Goal: Information Seeking & Learning: Learn about a topic

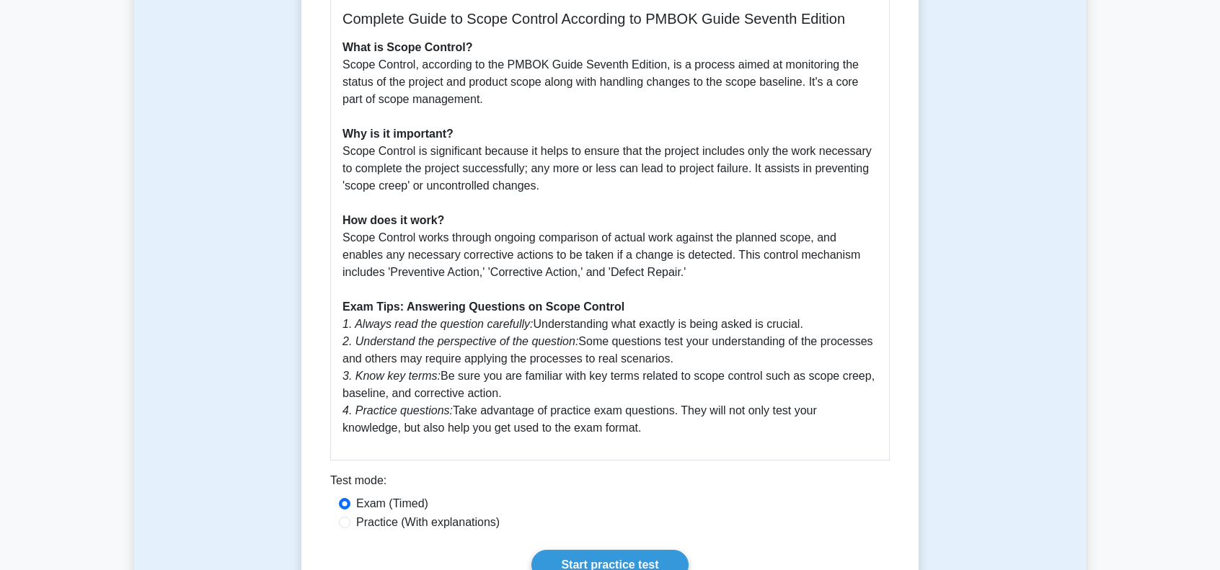
scroll to position [433, 0]
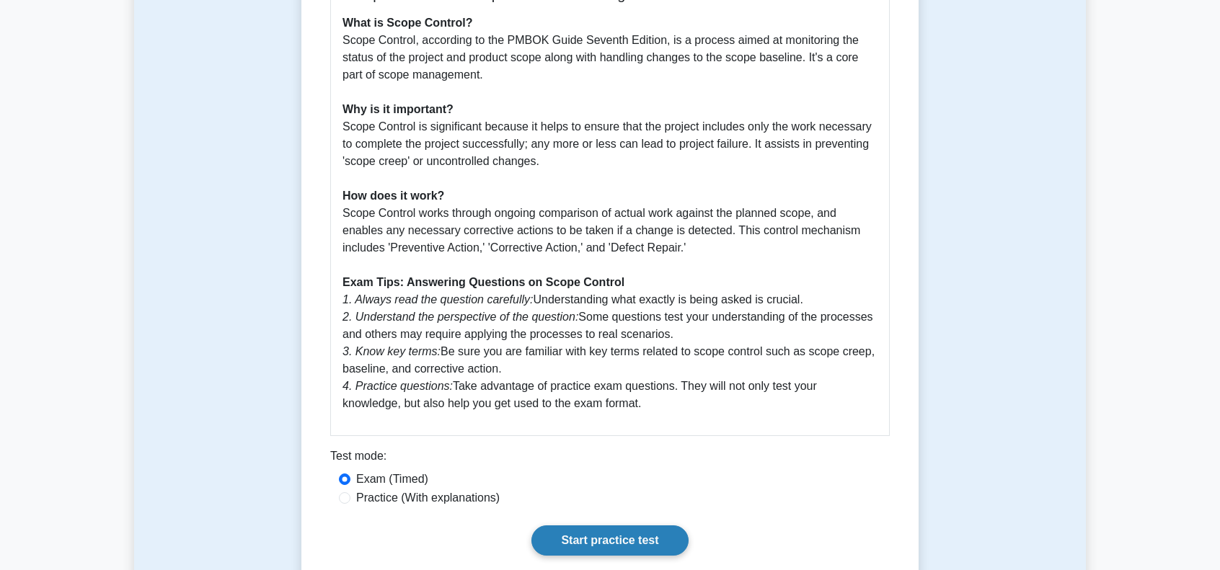
click at [603, 539] on link "Start practice test" at bounding box center [609, 541] width 156 height 30
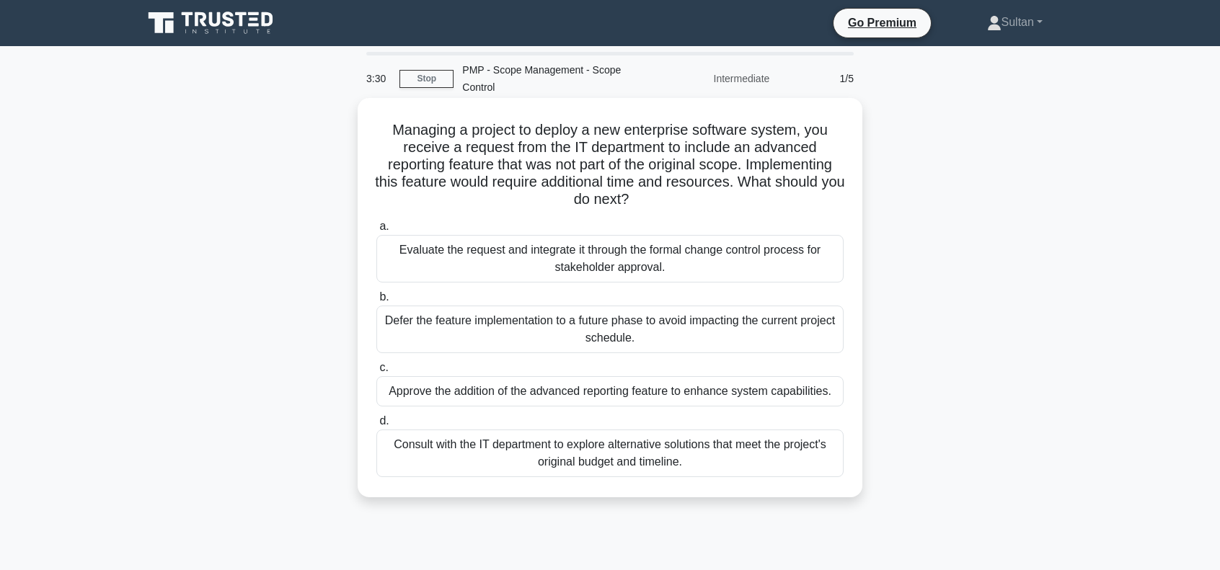
click at [460, 327] on div "Defer the feature implementation to a future phase to avoid impacting the curre…" at bounding box center [609, 330] width 467 height 48
click at [376, 302] on input "b. Defer the feature implementation to a future phase to avoid impacting the cu…" at bounding box center [376, 297] width 0 height 9
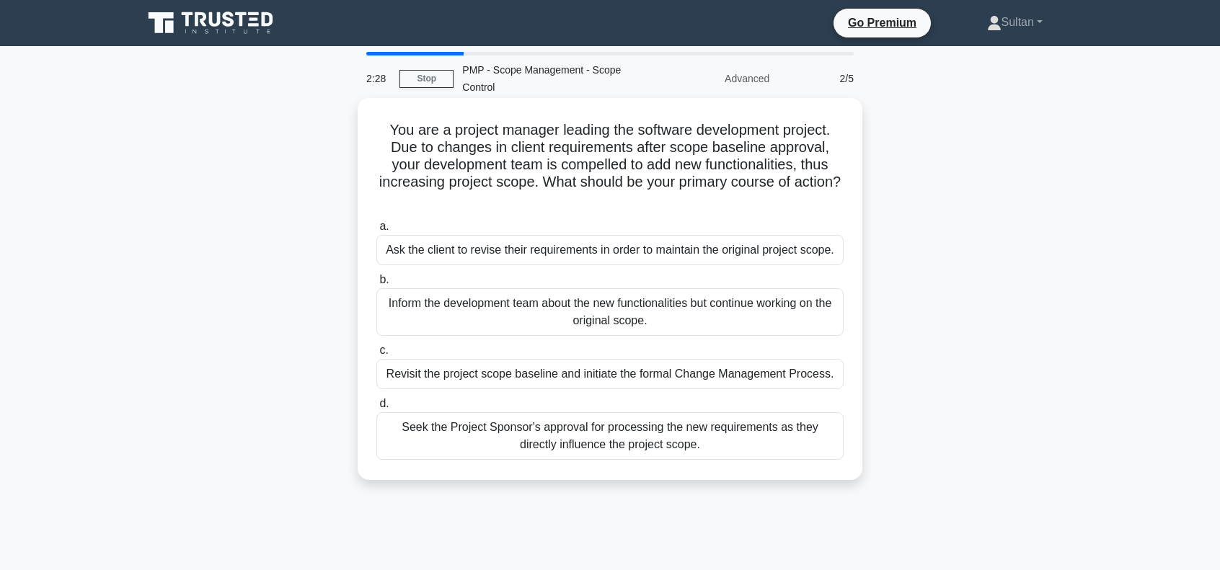
click at [495, 383] on div "Revisit the project scope baseline and initiate the formal Change Management Pr…" at bounding box center [609, 374] width 467 height 30
click at [376, 355] on input "c. Revisit the project scope baseline and initiate the formal Change Management…" at bounding box center [376, 350] width 0 height 9
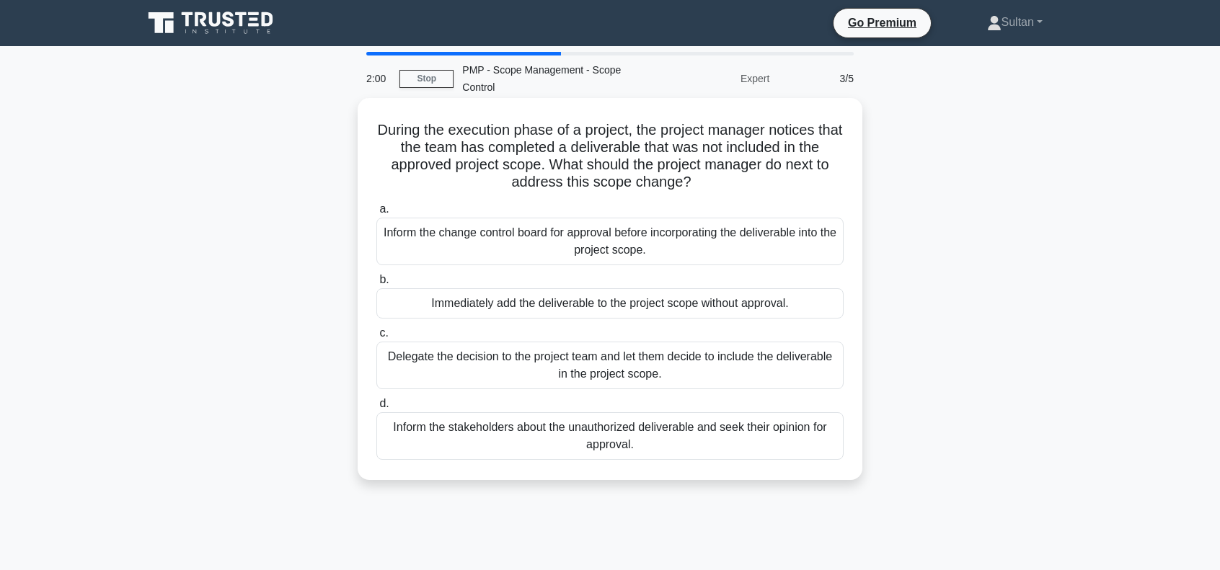
click at [493, 249] on div "Inform the change control board for approval before incorporating the deliverab…" at bounding box center [609, 242] width 467 height 48
click at [376, 214] on input "a. Inform the change control board for approval before incorporating the delive…" at bounding box center [376, 209] width 0 height 9
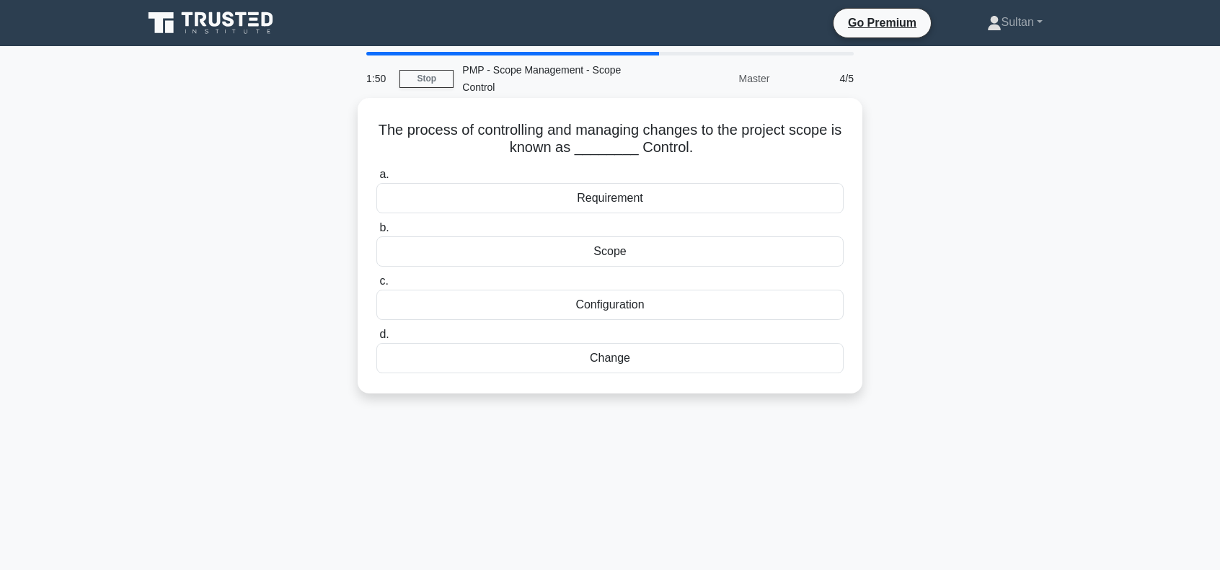
click at [600, 258] on div "Scope" at bounding box center [609, 251] width 467 height 30
click at [376, 233] on input "b. Scope" at bounding box center [376, 228] width 0 height 9
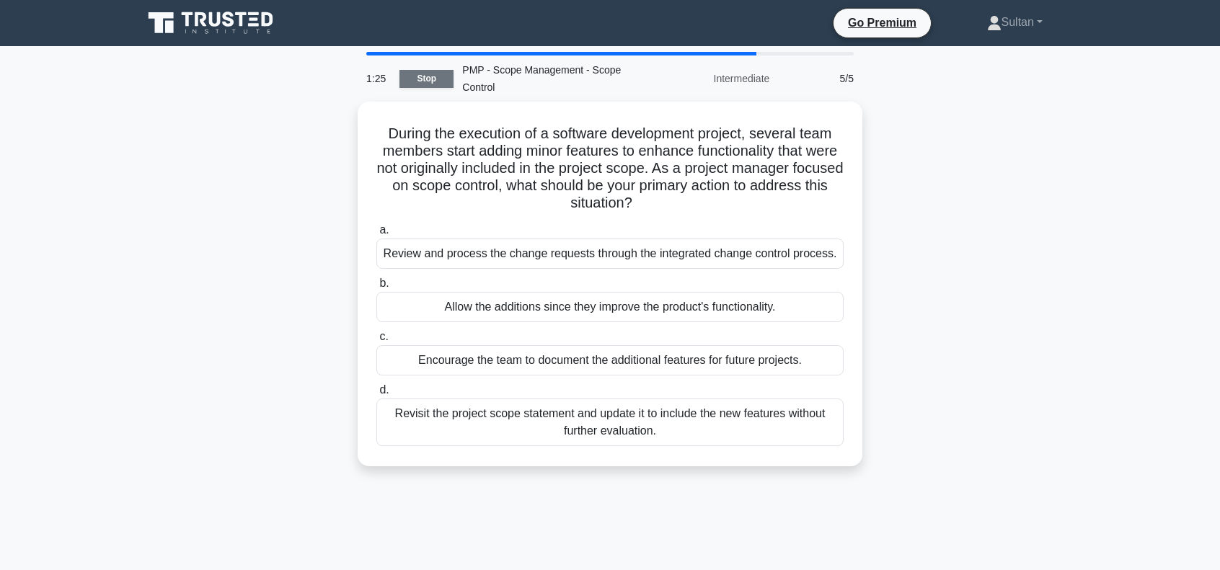
click at [421, 76] on link "Stop" at bounding box center [426, 79] width 54 height 18
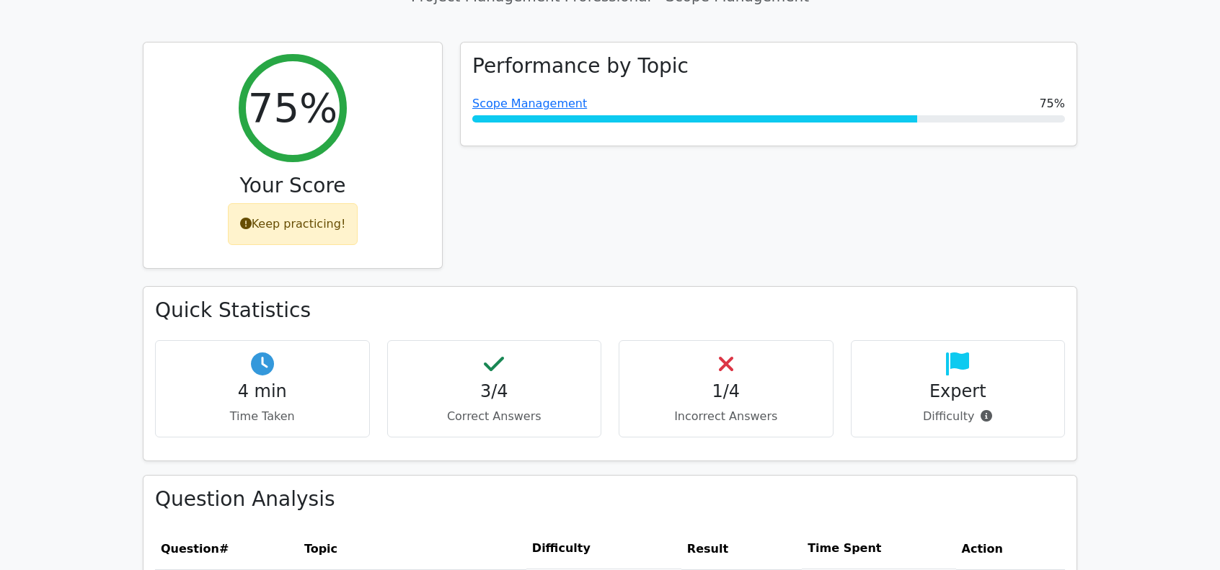
scroll to position [937, 0]
